Goal: Find specific page/section: Find specific page/section

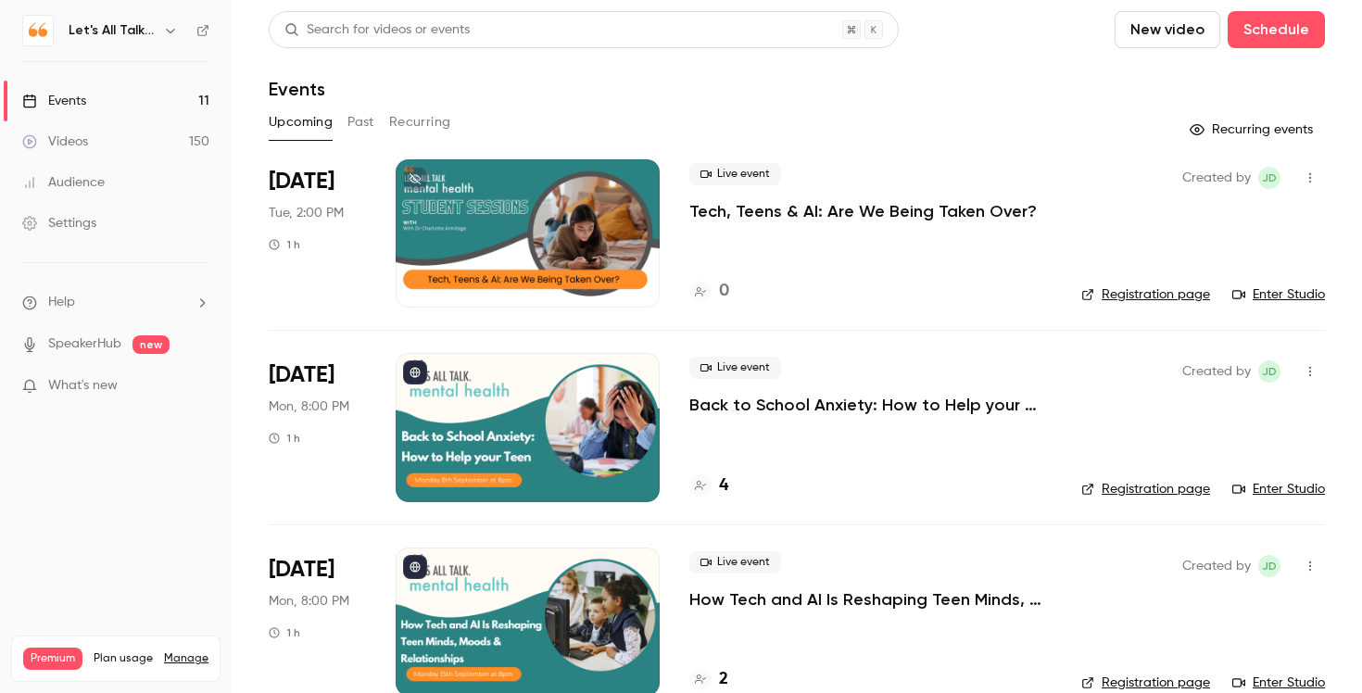
click at [169, 34] on icon "button" at bounding box center [170, 30] width 15 height 15
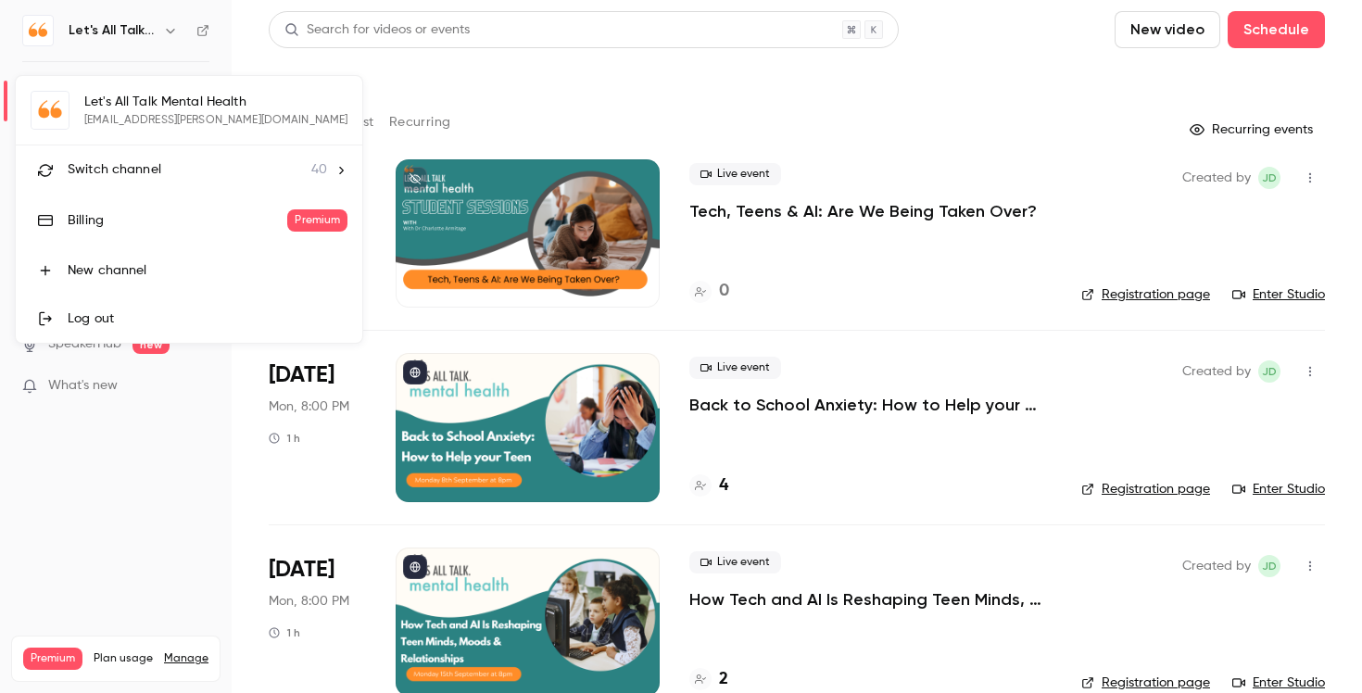
click at [152, 167] on span "Switch channel" at bounding box center [115, 169] width 94 height 19
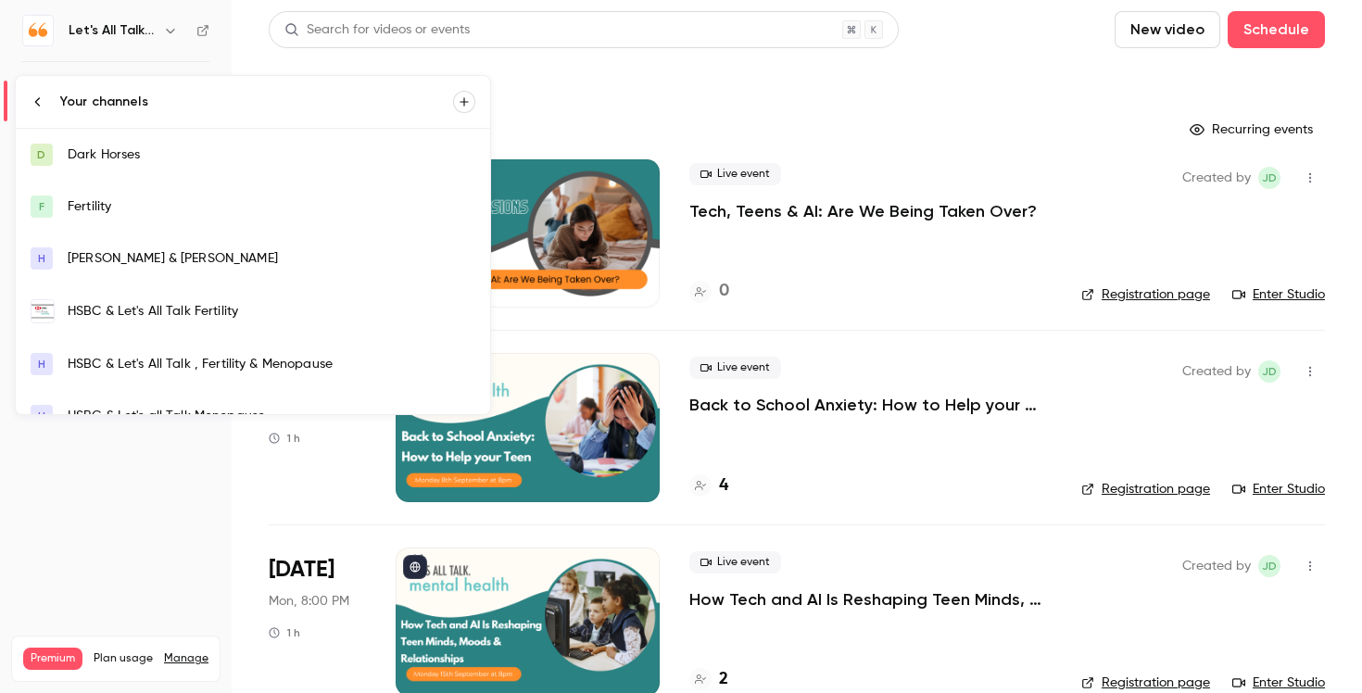
click at [208, 304] on div "HSBC & Let's All Talk Fertility" at bounding box center [272, 311] width 408 height 19
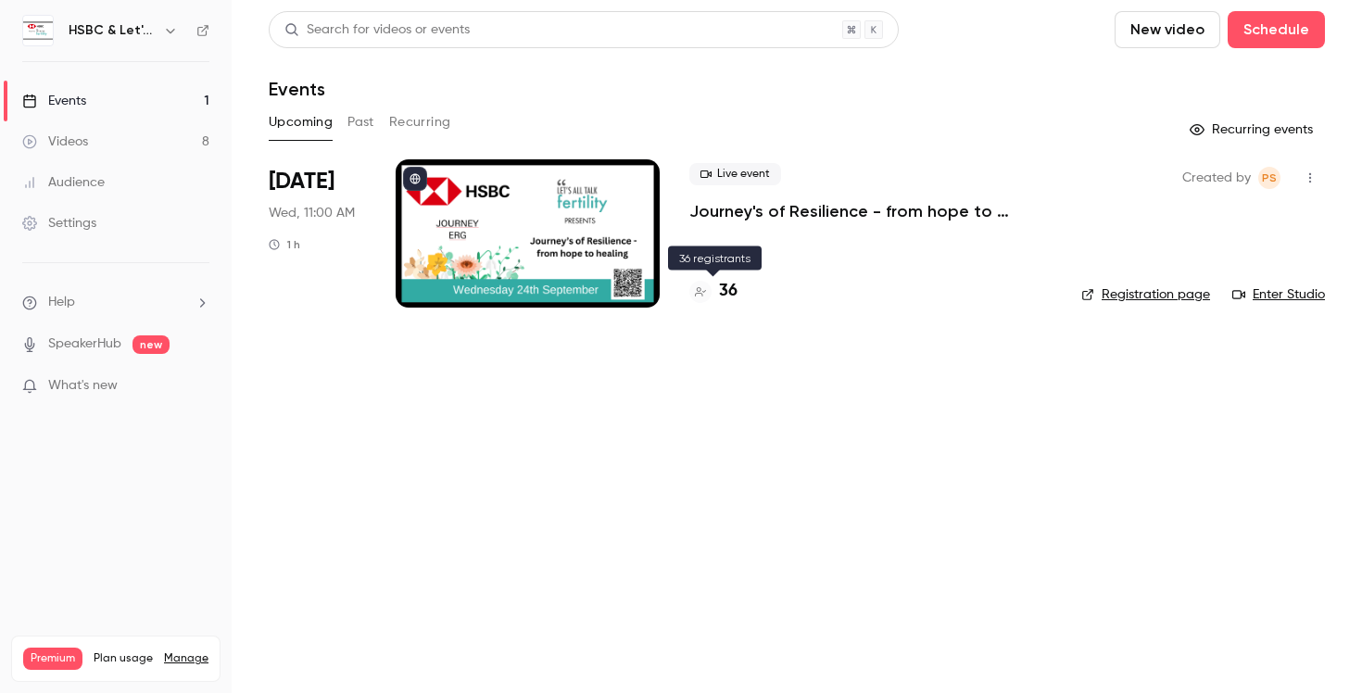
click at [733, 283] on h4 "36" at bounding box center [728, 291] width 19 height 25
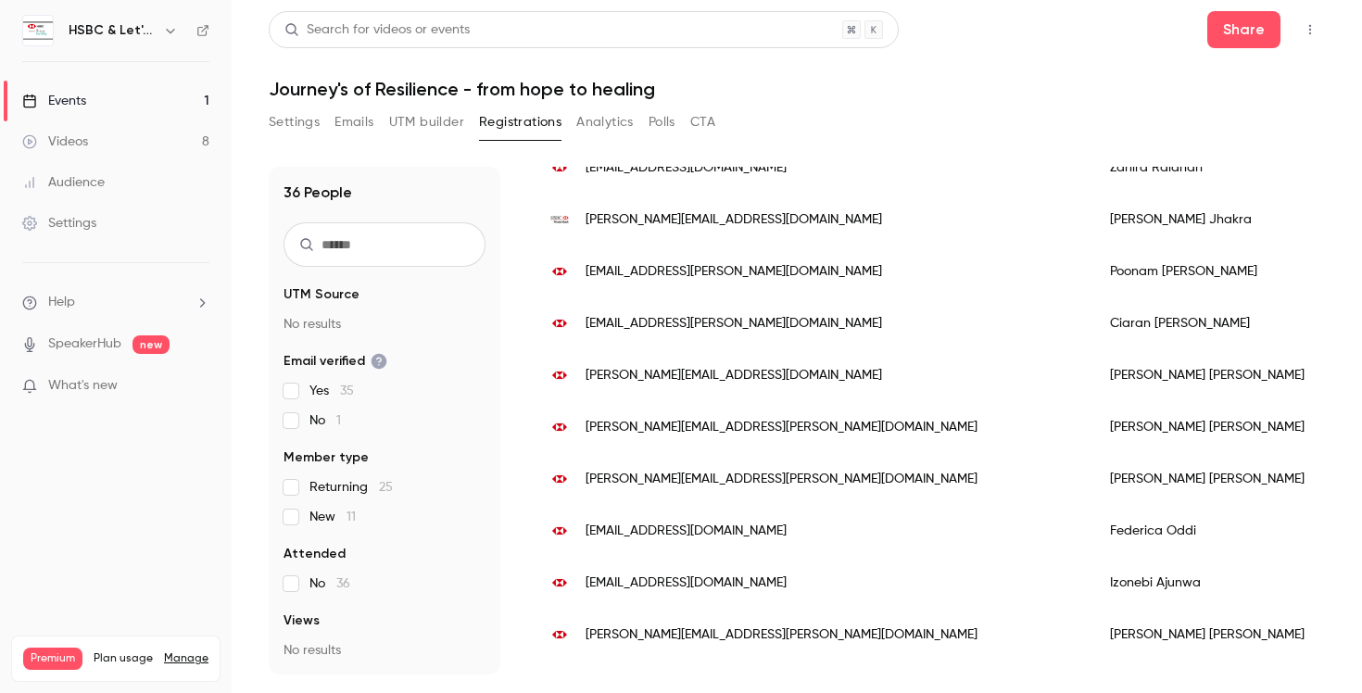
scroll to position [1537, 0]
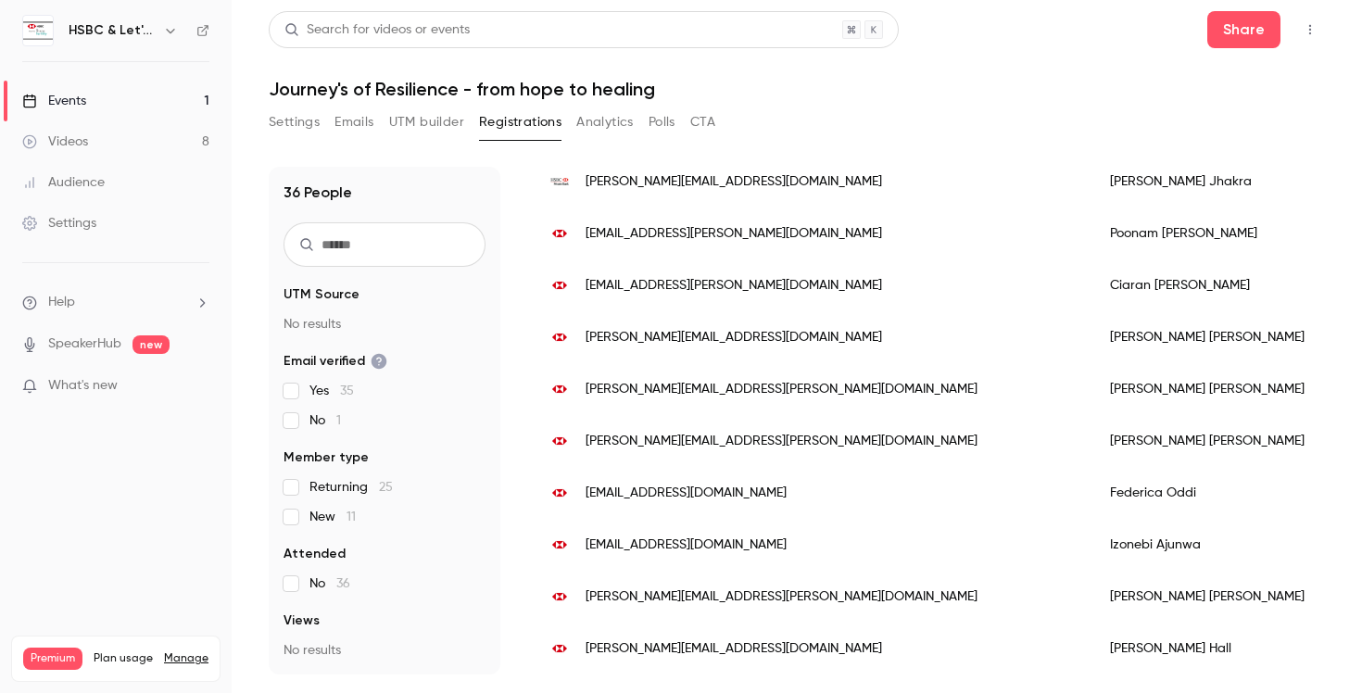
click at [1033, 79] on h1 "Journey's of Resilience - from hope to healing" at bounding box center [797, 89] width 1056 height 22
